Goal: Browse casually: Explore the website without a specific task or goal

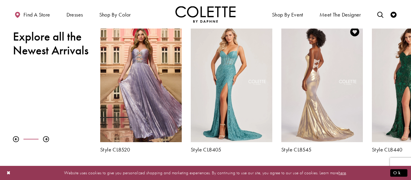
scroll to position [223, 0]
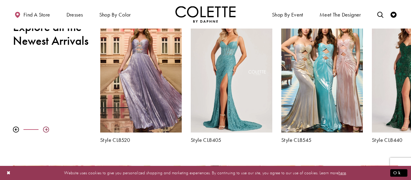
click at [47, 128] on div at bounding box center [46, 130] width 6 height 6
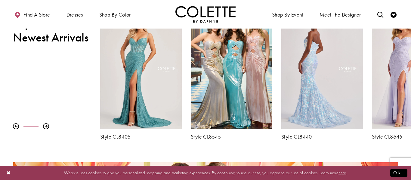
scroll to position [226, 0]
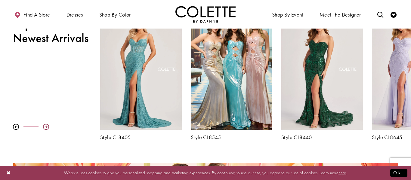
click at [46, 126] on div at bounding box center [46, 127] width 6 height 6
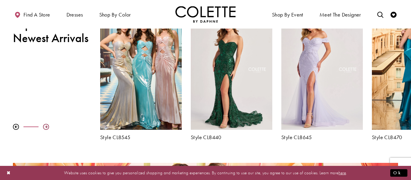
click at [46, 126] on div at bounding box center [46, 127] width 6 height 6
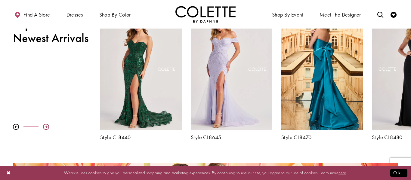
click at [46, 126] on div at bounding box center [46, 127] width 6 height 6
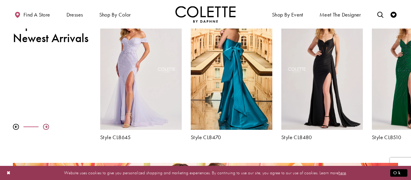
click at [46, 126] on div at bounding box center [46, 127] width 6 height 6
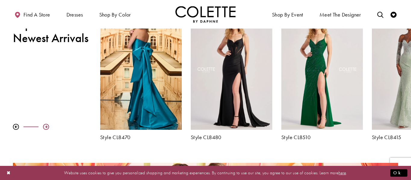
click at [46, 126] on div at bounding box center [46, 127] width 6 height 6
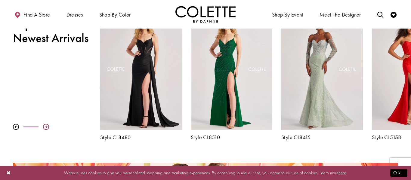
click at [46, 126] on div at bounding box center [46, 127] width 6 height 6
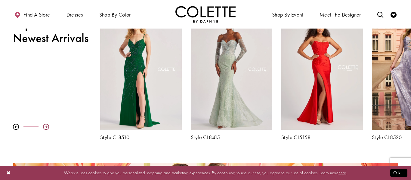
click at [46, 126] on div at bounding box center [46, 127] width 6 height 6
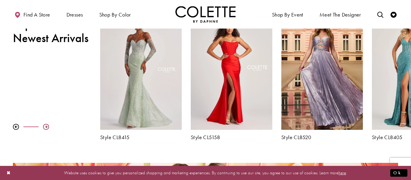
click at [46, 126] on div at bounding box center [46, 127] width 6 height 6
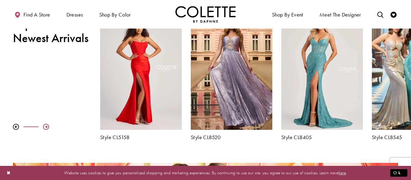
click at [46, 126] on div at bounding box center [46, 127] width 6 height 6
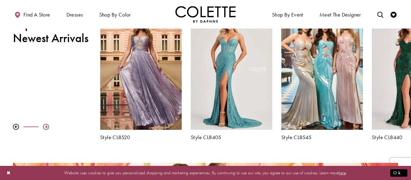
click at [46, 126] on div at bounding box center [46, 127] width 6 height 6
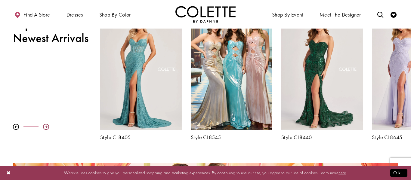
click at [46, 126] on div at bounding box center [46, 127] width 6 height 6
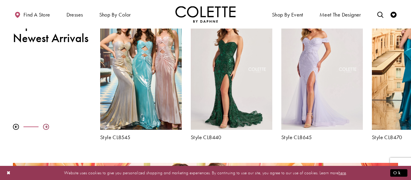
click at [46, 126] on div at bounding box center [46, 127] width 6 height 6
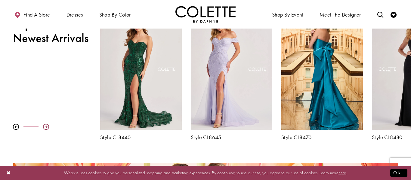
click at [46, 126] on div at bounding box center [46, 127] width 6 height 6
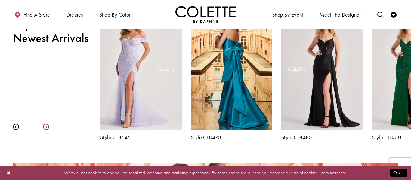
click at [46, 126] on div at bounding box center [46, 127] width 6 height 6
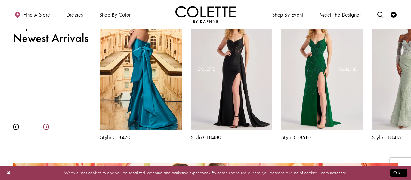
click at [46, 126] on div at bounding box center [46, 127] width 6 height 6
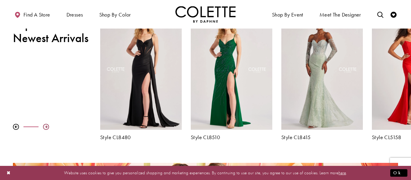
click at [46, 126] on div at bounding box center [46, 127] width 6 height 6
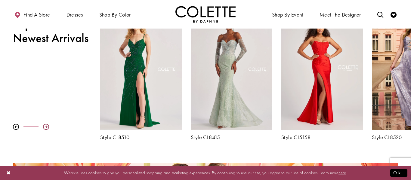
click at [46, 126] on div at bounding box center [46, 127] width 6 height 6
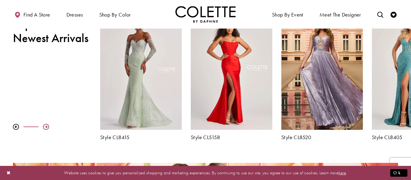
click at [46, 126] on div at bounding box center [46, 127] width 6 height 6
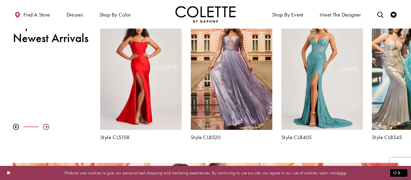
click at [46, 126] on div at bounding box center [46, 127] width 6 height 6
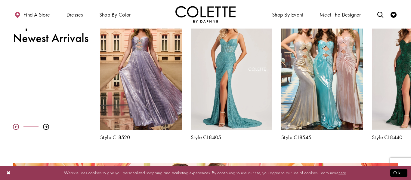
click at [16, 127] on div at bounding box center [16, 127] width 6 height 6
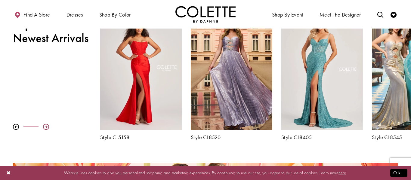
click at [47, 128] on div at bounding box center [46, 127] width 6 height 6
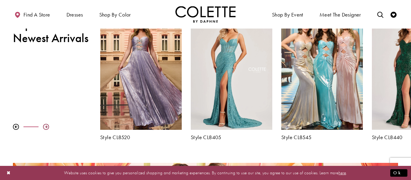
click at [47, 128] on div at bounding box center [46, 127] width 6 height 6
